Goal: Find contact information: Obtain details needed to contact an individual or organization

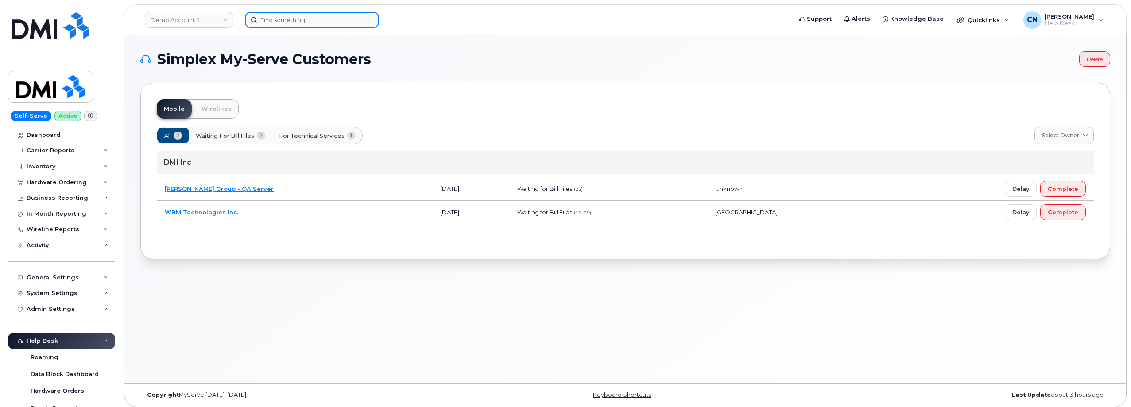
click at [282, 20] on input at bounding box center [312, 20] width 134 height 16
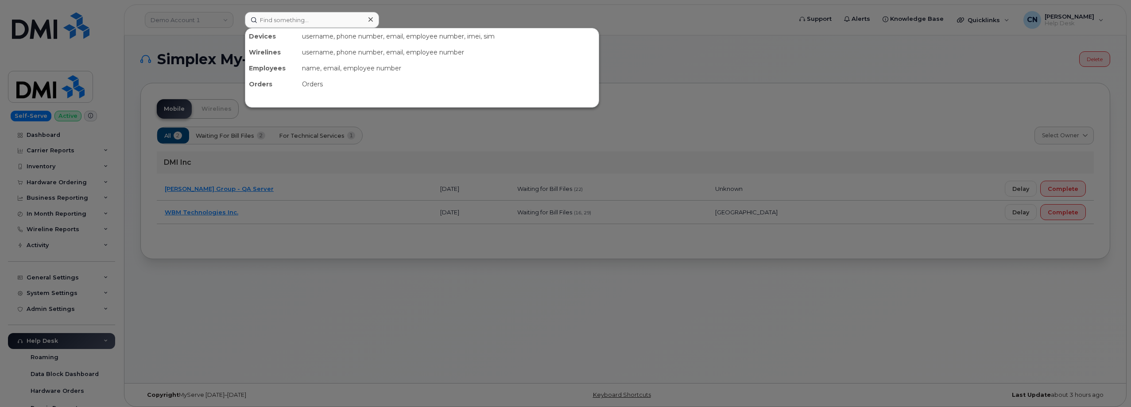
click at [206, 17] on div at bounding box center [565, 203] width 1131 height 407
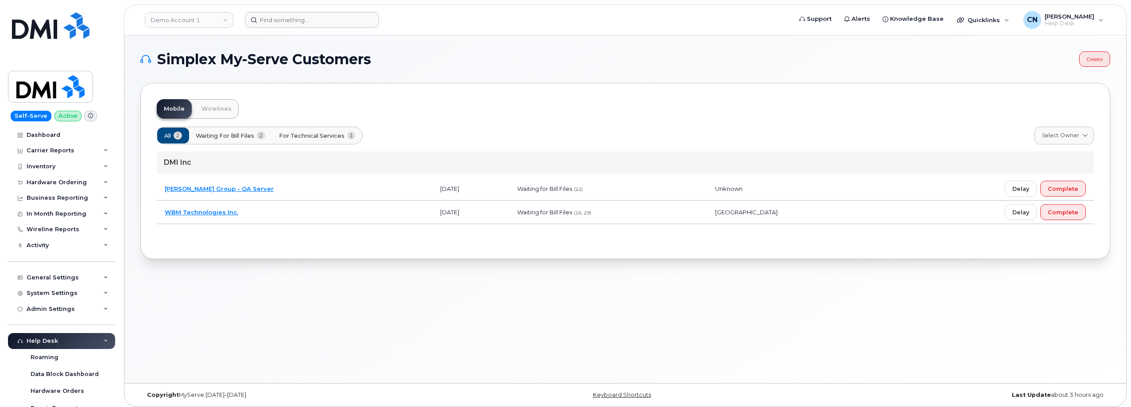
click at [206, 17] on link "Demo Account 1" at bounding box center [189, 20] width 89 height 16
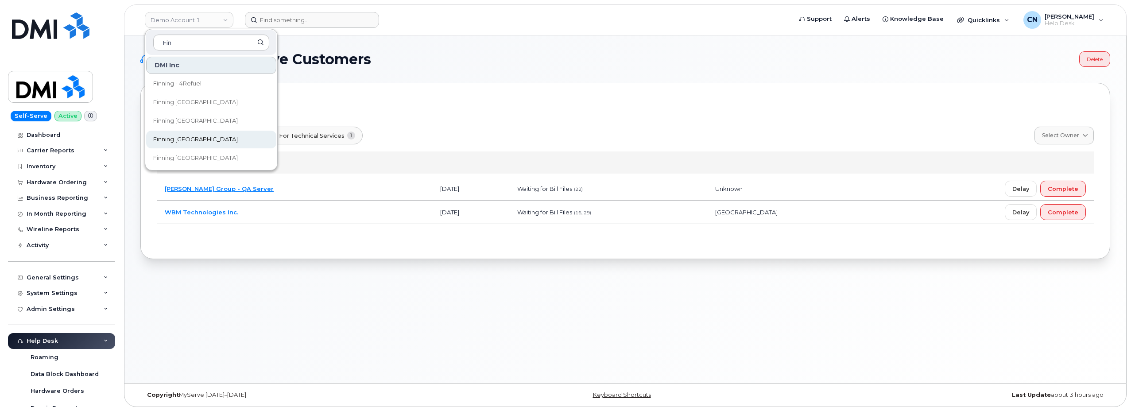
type input "Fin"
click at [158, 133] on link "Finning Canada" at bounding box center [211, 140] width 130 height 18
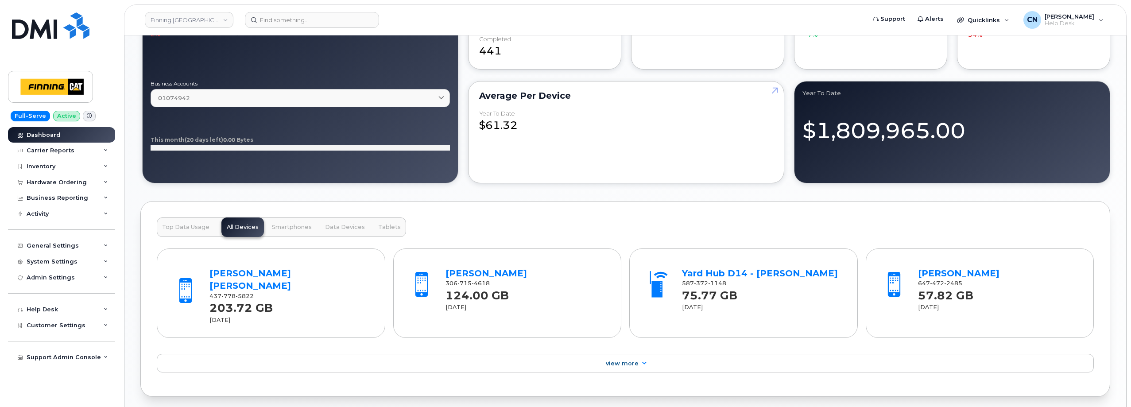
scroll to position [797, 0]
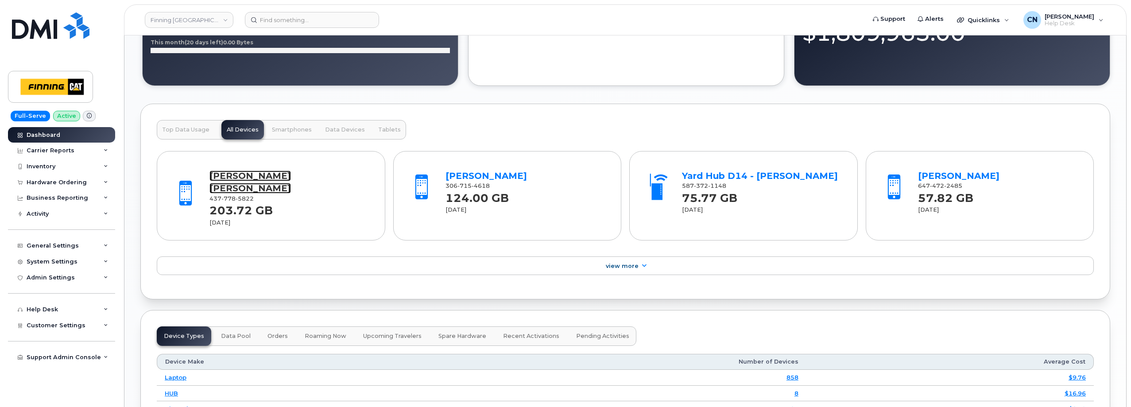
click at [247, 178] on link "Cohen Pinnock" at bounding box center [249, 181] width 81 height 23
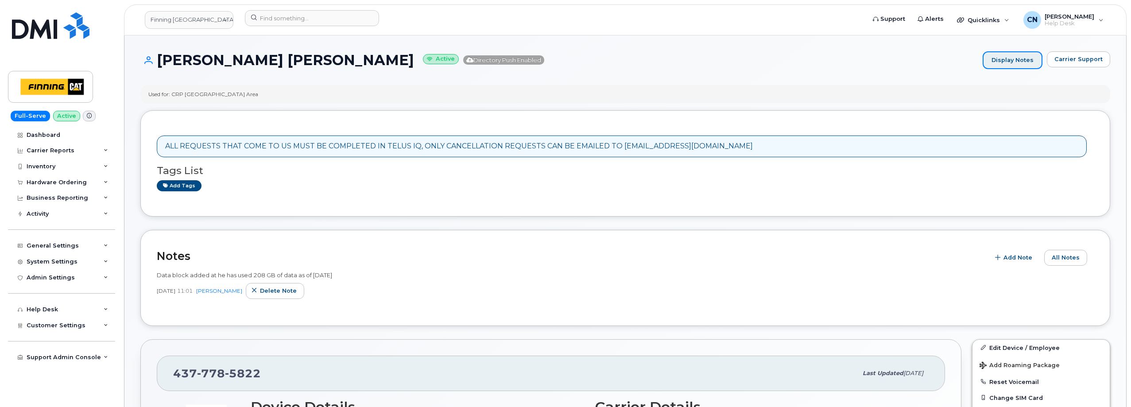
click at [1009, 52] on link "Display Notes" at bounding box center [1012, 60] width 60 height 18
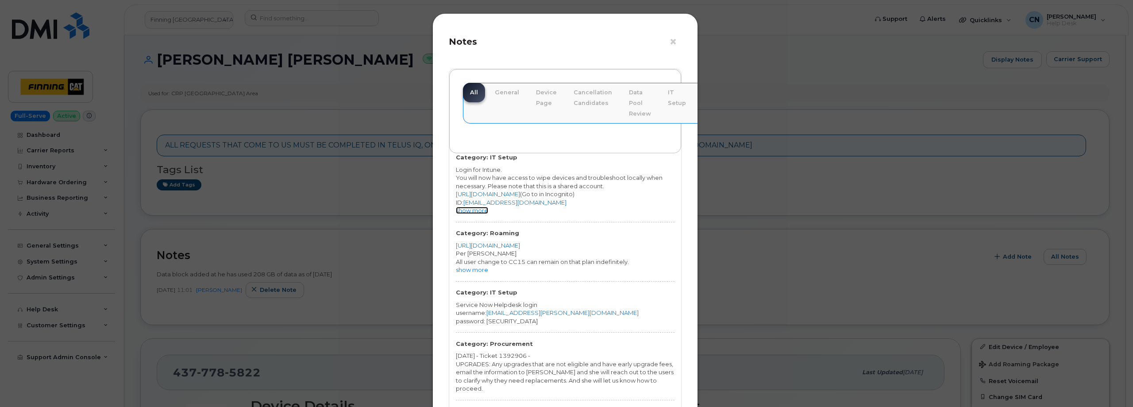
click at [472, 209] on link "show more" at bounding box center [472, 210] width 32 height 7
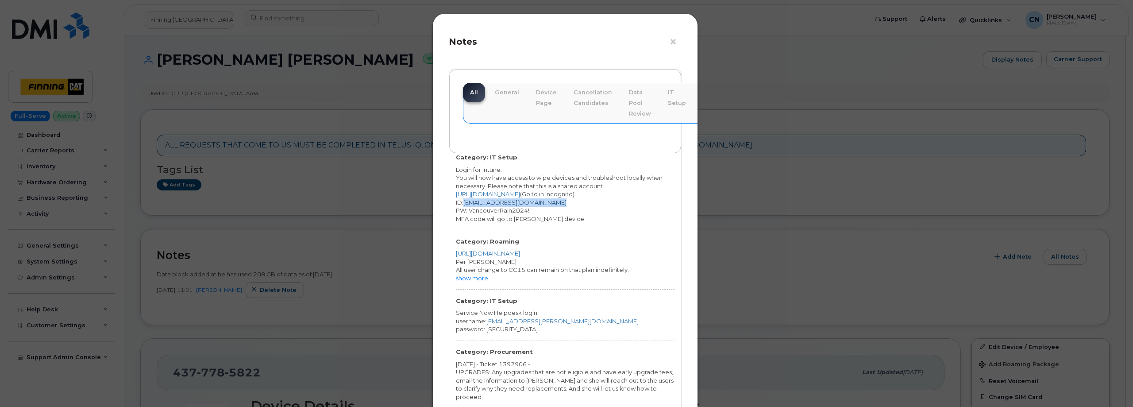
drag, startPoint x: 561, startPoint y: 204, endPoint x: 464, endPoint y: 204, distance: 96.5
click at [464, 204] on div "ID: Simplex.Helpdesk@finning.com" at bounding box center [565, 202] width 219 height 8
copy link "Simplex.Helpdesk@finning.com"
drag, startPoint x: 533, startPoint y: 212, endPoint x: 469, endPoint y: 210, distance: 64.2
click at [469, 210] on div "PW: VancouverRain2024!" at bounding box center [565, 210] width 219 height 8
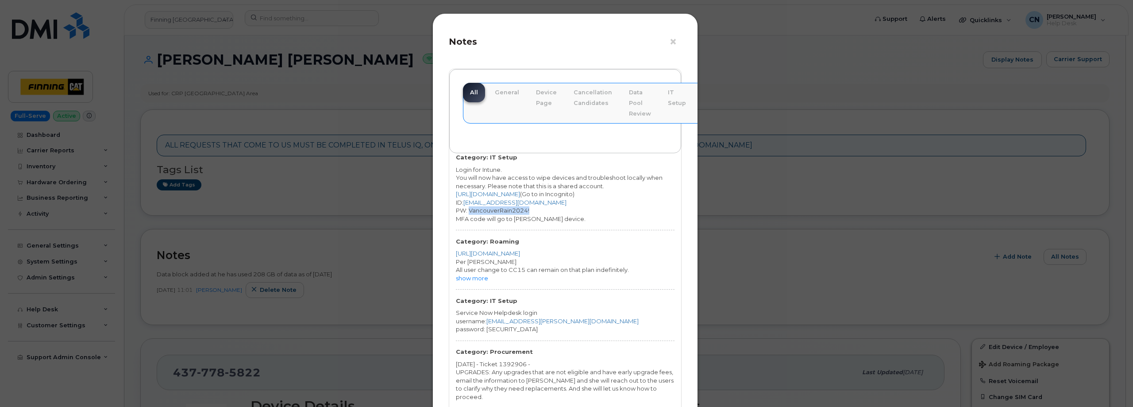
copy div "VancouverRain2024!"
